Goal: Transaction & Acquisition: Purchase product/service

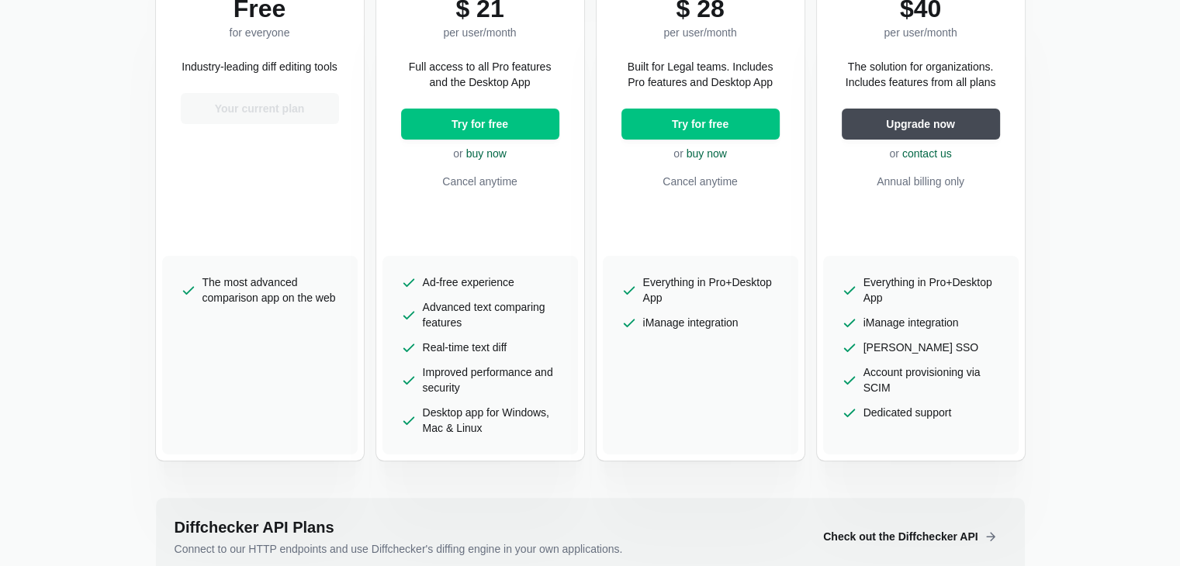
scroll to position [465, 0]
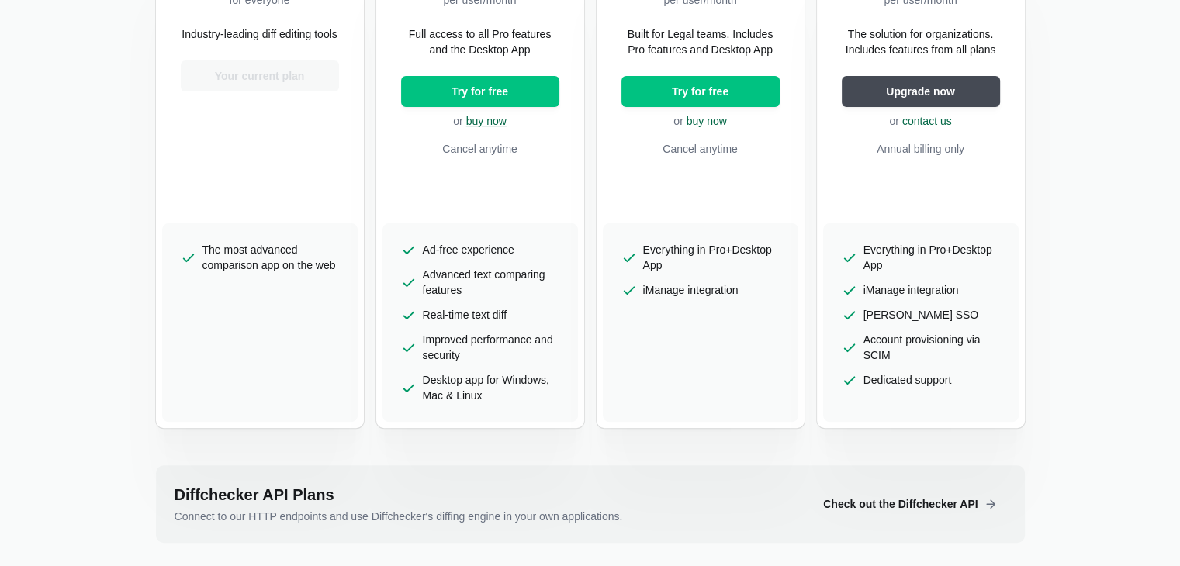
click at [486, 126] on link "buy now" at bounding box center [486, 121] width 40 height 12
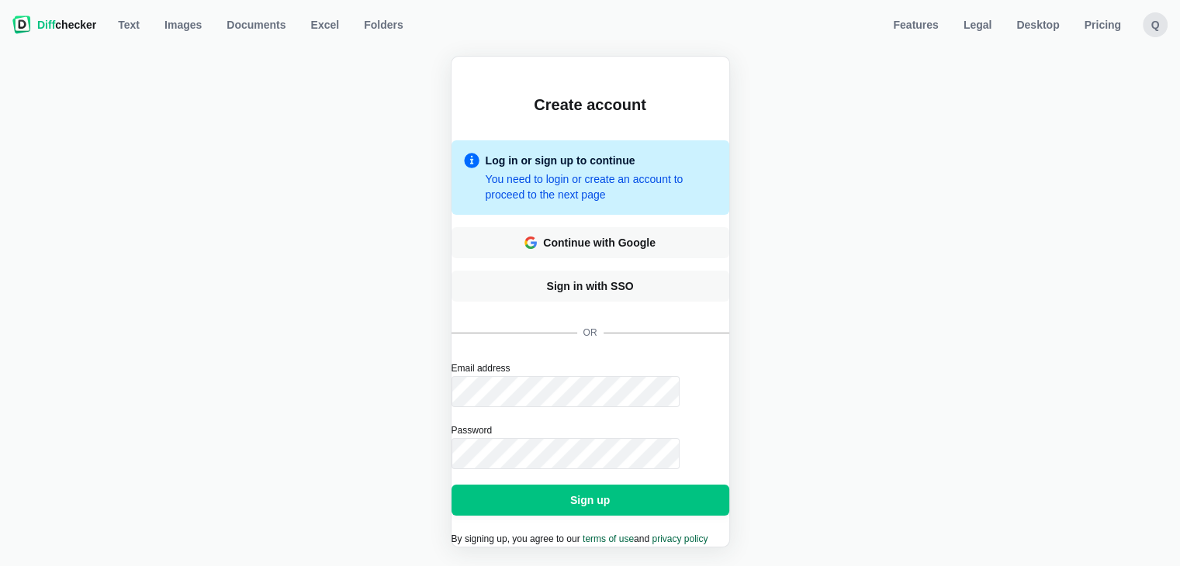
click at [451, 485] on button "Sign up" at bounding box center [590, 500] width 278 height 31
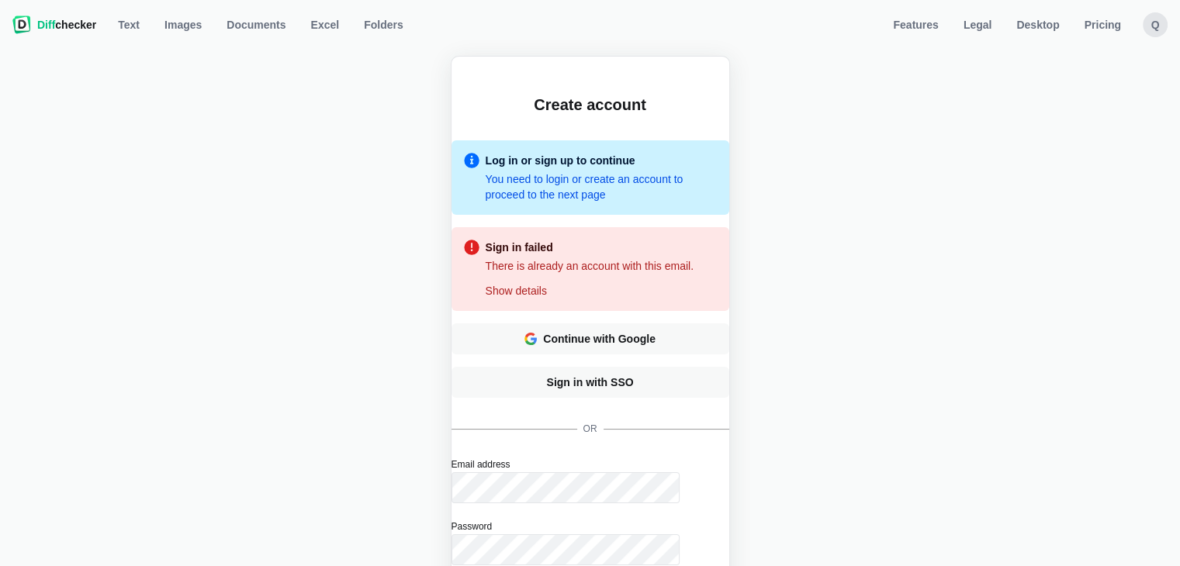
click at [796, 429] on div "Create account Log in or sign up to continue You need to login or create an acc…" at bounding box center [589, 365] width 1161 height 619
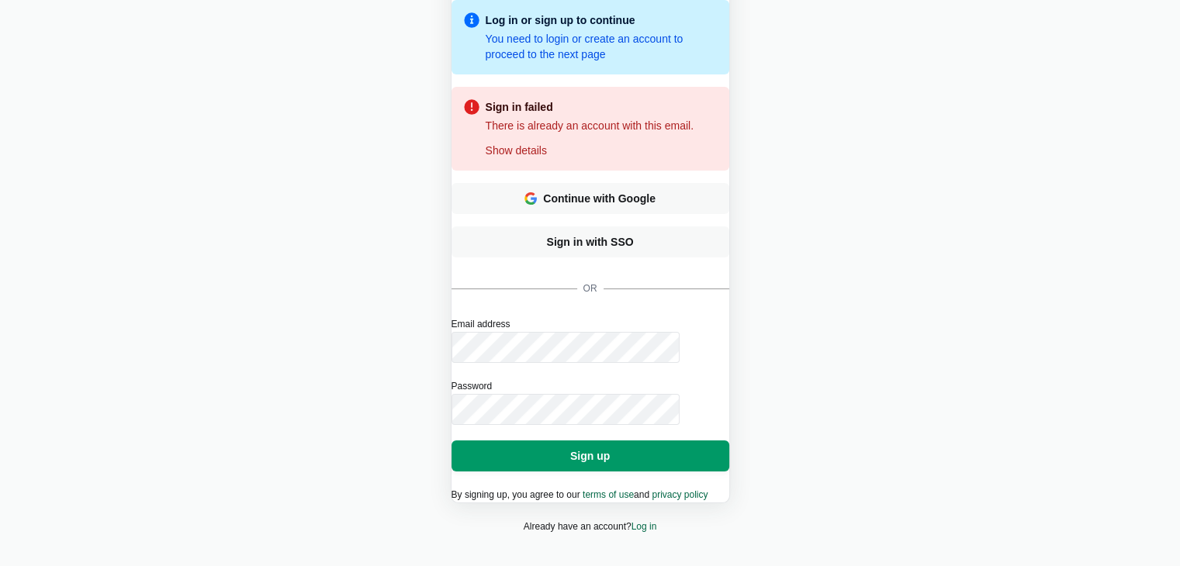
scroll to position [155, 0]
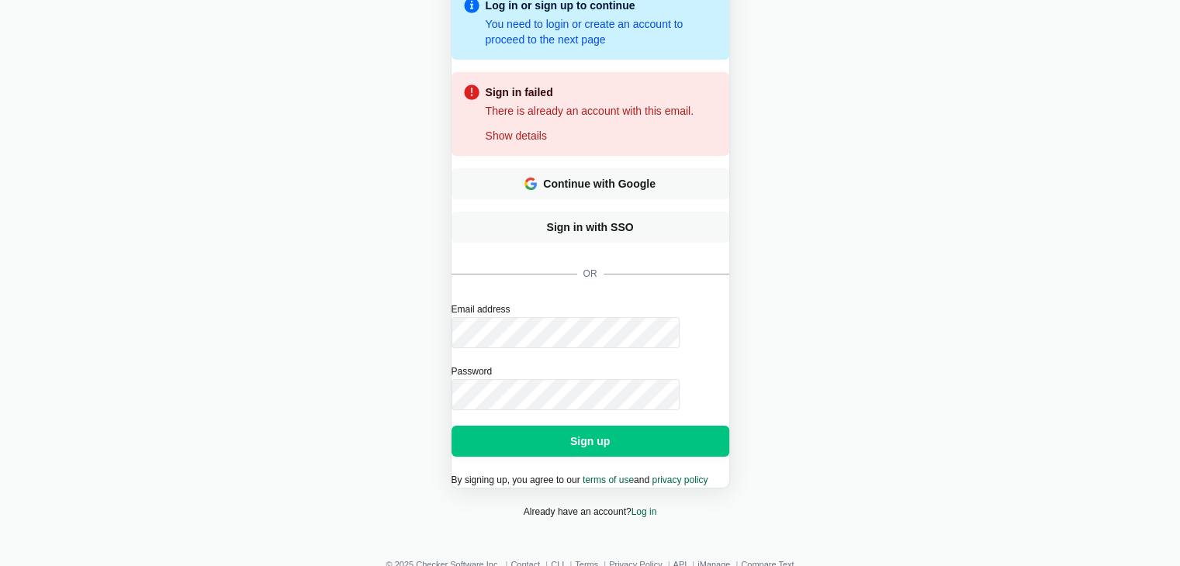
click at [451, 426] on button "Sign up" at bounding box center [590, 441] width 278 height 31
click at [851, 151] on div "Create account Log in or sign up to continue You need to login or create an acc…" at bounding box center [589, 210] width 1161 height 619
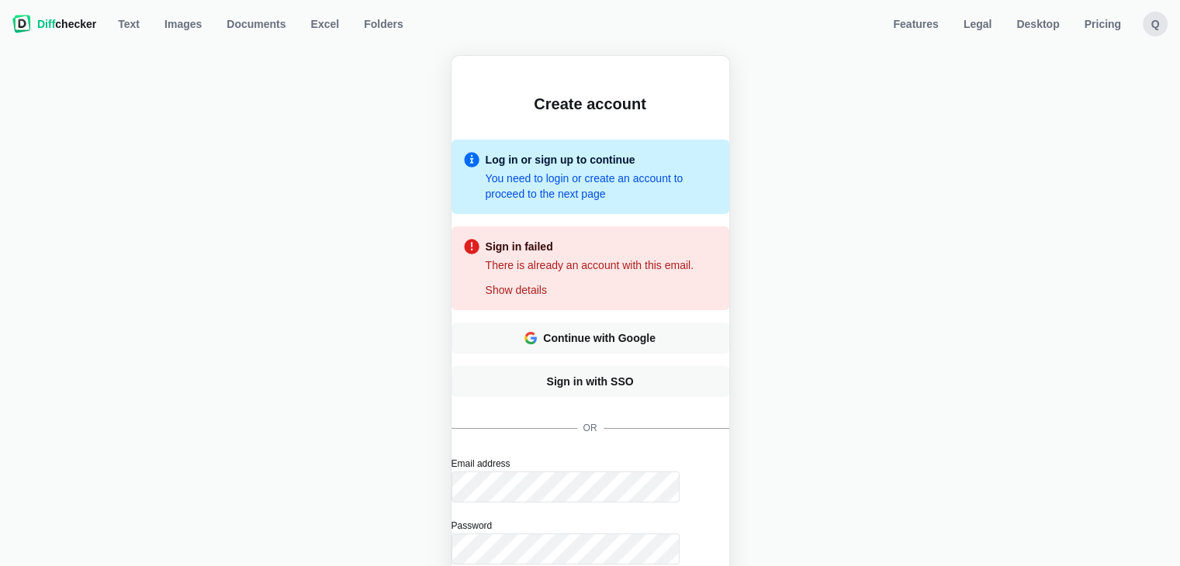
scroll to position [0, 0]
click at [1159, 22] on div "q" at bounding box center [1155, 24] width 25 height 25
click at [842, 118] on div "Create account Log in or sign up to continue You need to login or create an acc…" at bounding box center [589, 365] width 1161 height 619
click at [1101, 29] on span "Pricing" at bounding box center [1102, 25] width 43 height 16
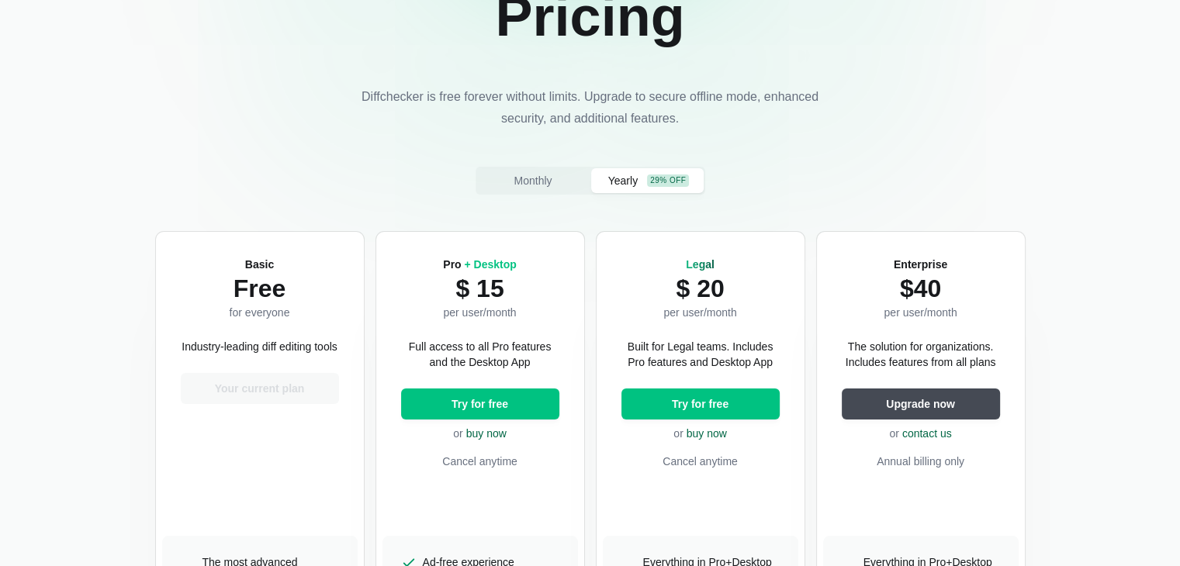
scroll to position [155, 0]
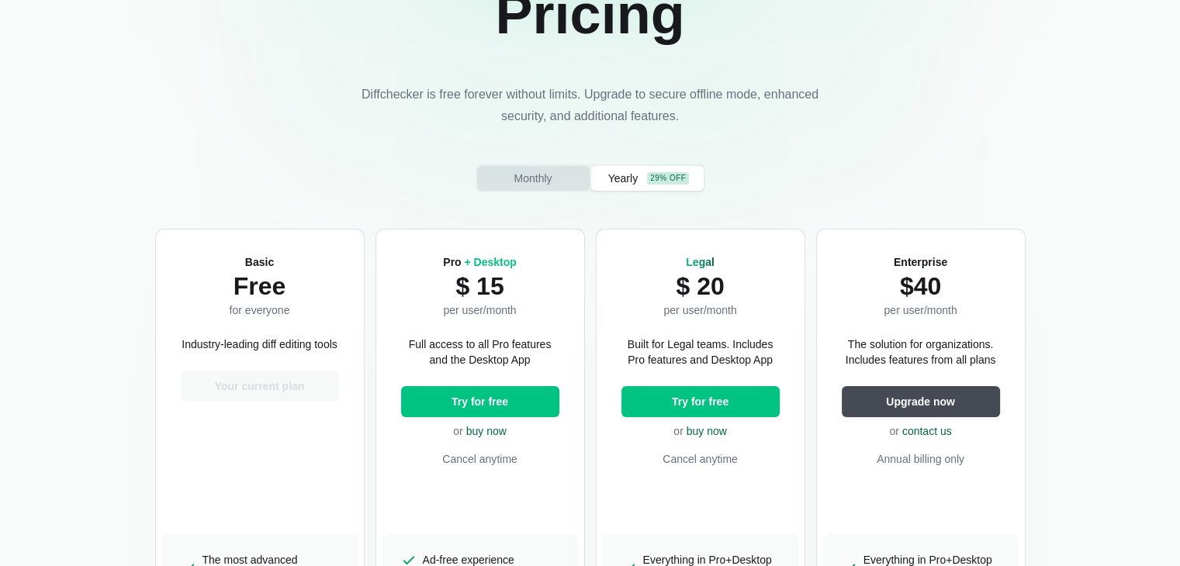
click at [536, 179] on span "Monthly" at bounding box center [532, 179] width 44 height 16
click at [487, 434] on link "buy now" at bounding box center [486, 431] width 40 height 12
